Goal: Find specific page/section: Find specific page/section

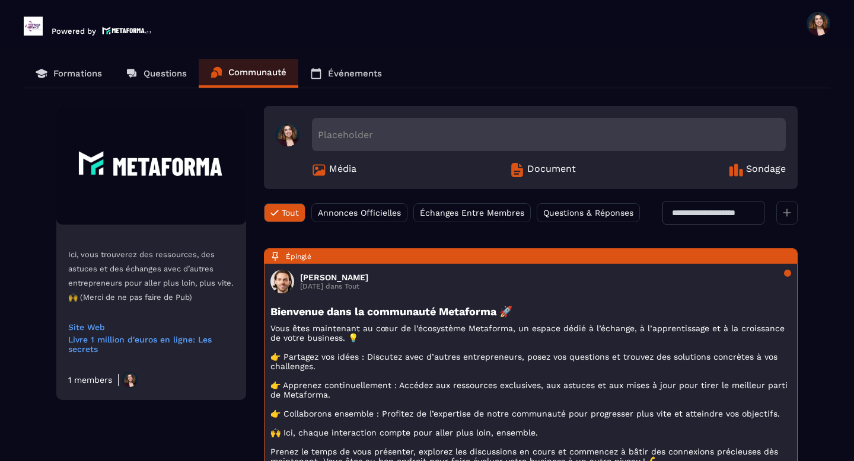
click at [84, 73] on p "Formations" at bounding box center [77, 73] width 49 height 11
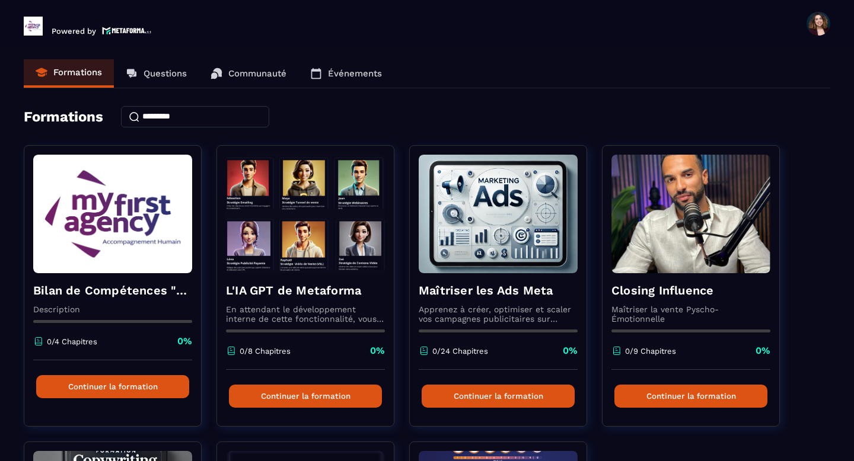
click at [36, 28] on img at bounding box center [33, 26] width 19 height 19
click at [70, 120] on h4 "Formations" at bounding box center [63, 116] width 79 height 17
click at [822, 29] on span at bounding box center [818, 24] width 24 height 24
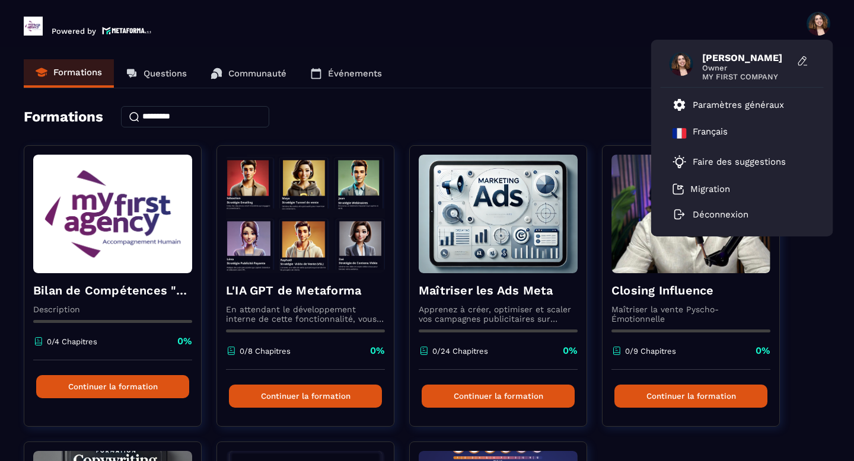
click at [122, 31] on img at bounding box center [127, 30] width 50 height 10
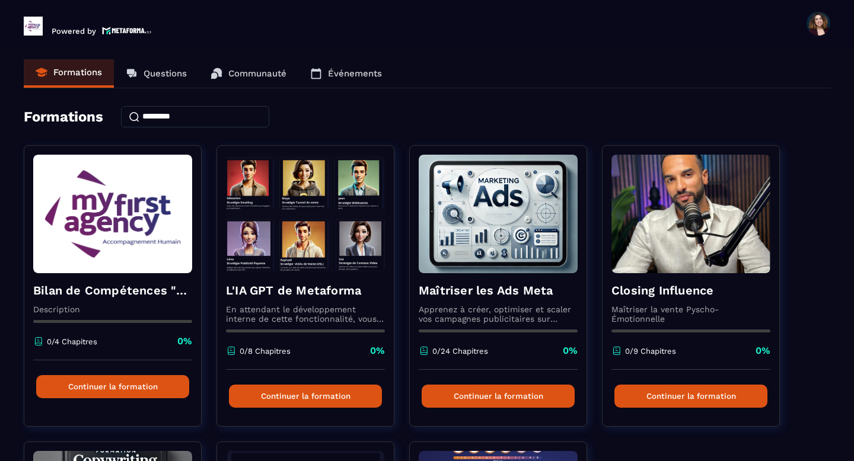
click at [123, 30] on img at bounding box center [127, 30] width 50 height 10
click at [85, 30] on p "Powered by" at bounding box center [74, 31] width 44 height 9
click at [69, 114] on h4 "Formations" at bounding box center [63, 116] width 79 height 17
